Goal: Find specific page/section: Find specific page/section

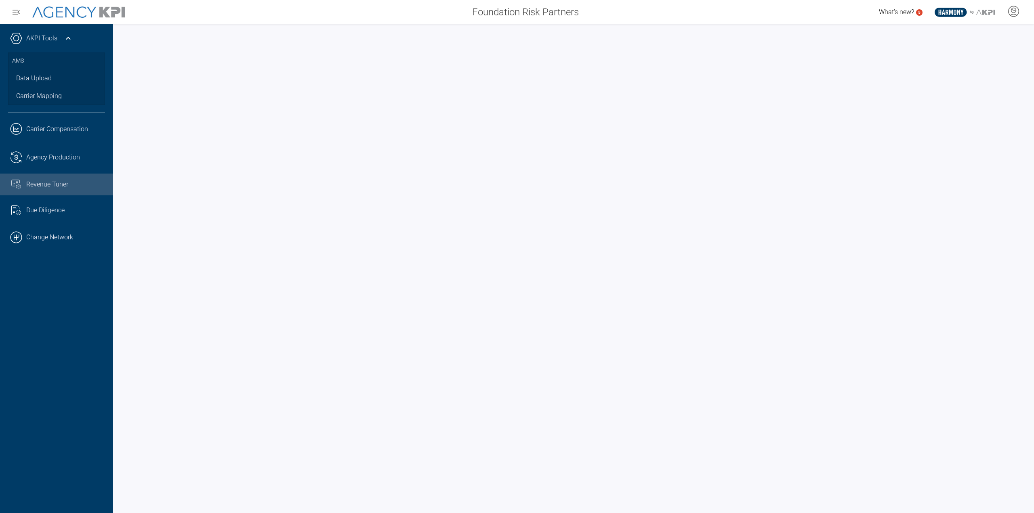
drag, startPoint x: 36, startPoint y: 245, endPoint x: 128, endPoint y: 180, distance: 112.1
click at [36, 244] on link ".cls-1{fill:none;stroke:#000;stroke-linecap:round;stroke-linejoin:round;stroke-…" at bounding box center [56, 237] width 113 height 24
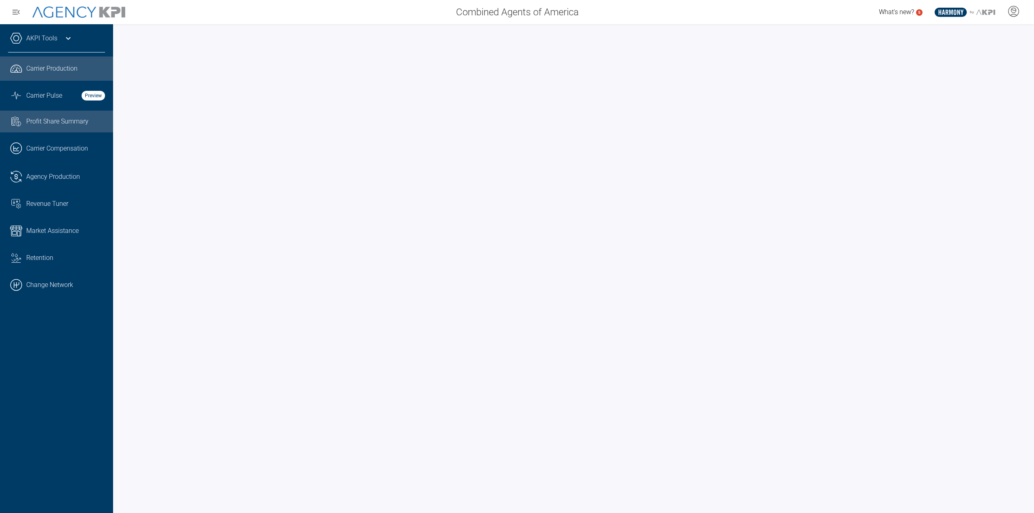
click at [76, 125] on span "Profit Share Summary" at bounding box center [57, 122] width 62 height 10
click at [103, 101] on link "Graph Stats Streamline Icon: [URL][DOMAIN_NAME] Carrier Pulse Preview" at bounding box center [56, 96] width 113 height 22
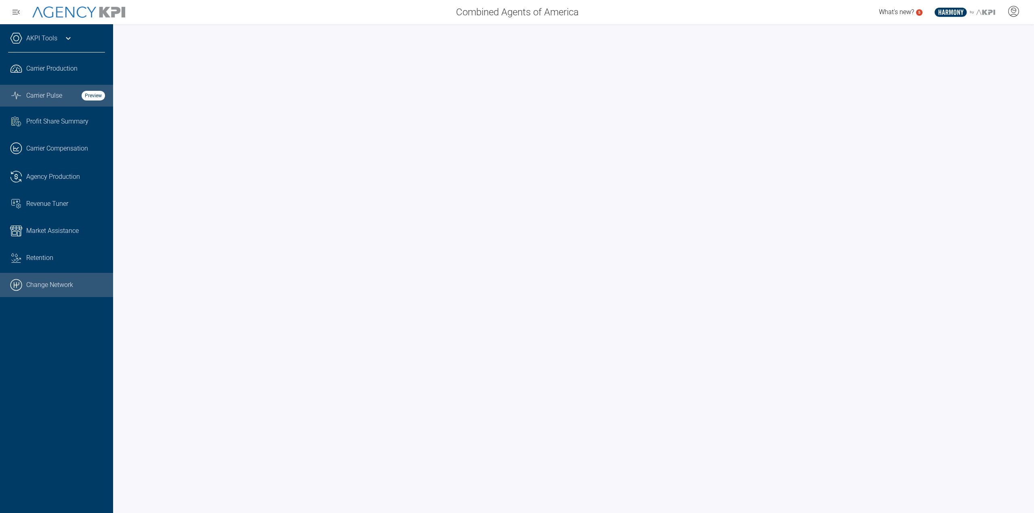
click at [78, 280] on link ".cls-1{fill:none;stroke:#000;stroke-linecap:round;stroke-linejoin:round;stroke-…" at bounding box center [56, 285] width 113 height 24
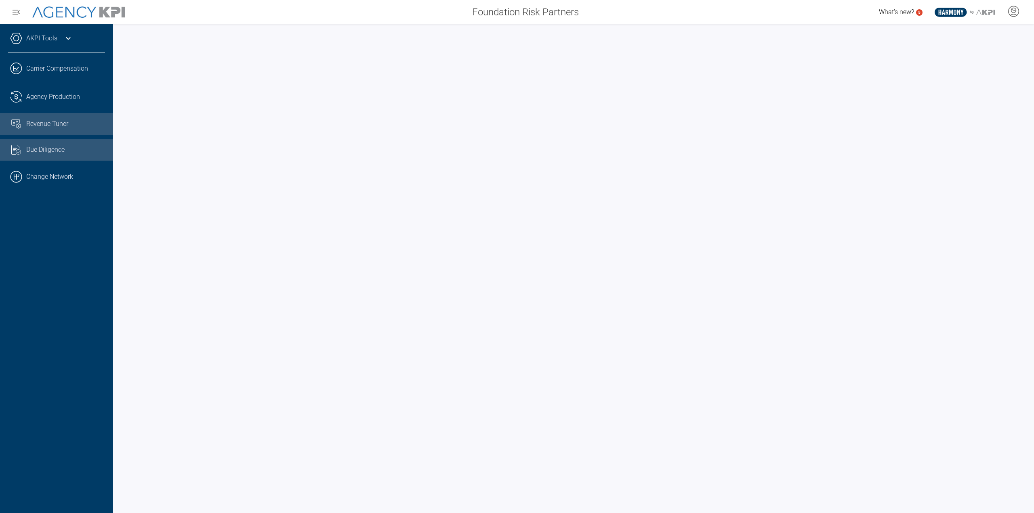
click at [34, 124] on span "Revenue Tuner" at bounding box center [47, 124] width 42 height 10
